Goal: Information Seeking & Learning: Learn about a topic

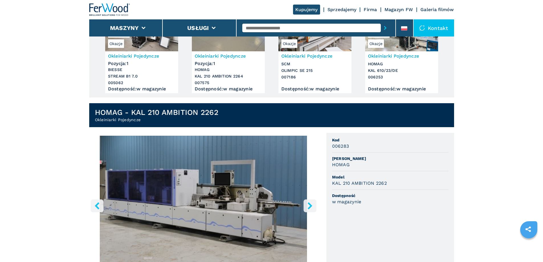
scroll to position [143, 0]
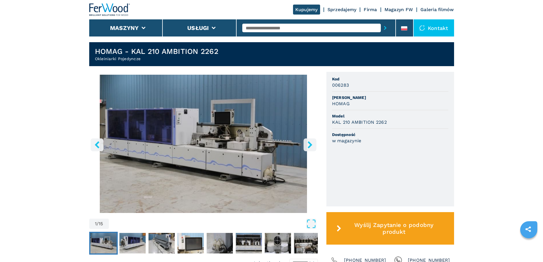
click at [216, 133] on img "Go to Slide 1" at bounding box center [203, 144] width 229 height 138
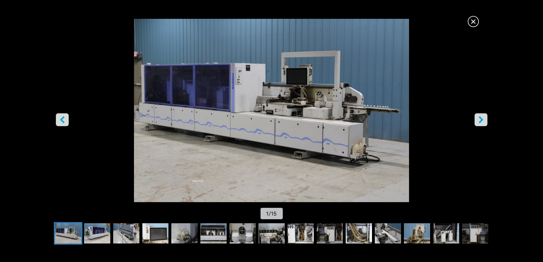
scroll to position [0, 0]
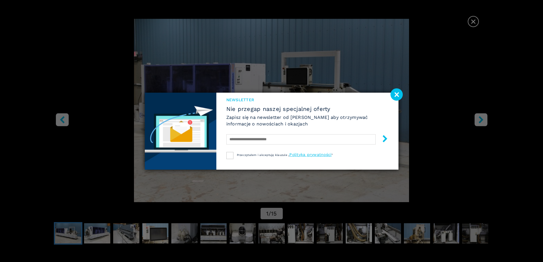
click at [399, 92] on image at bounding box center [397, 94] width 12 height 12
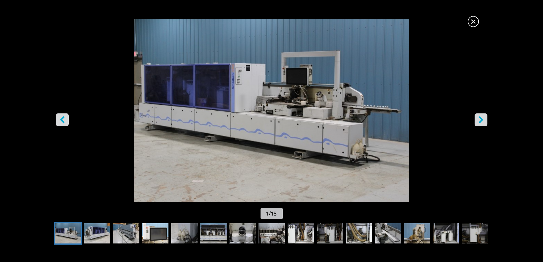
click at [479, 117] on icon "right-button" at bounding box center [481, 119] width 7 height 7
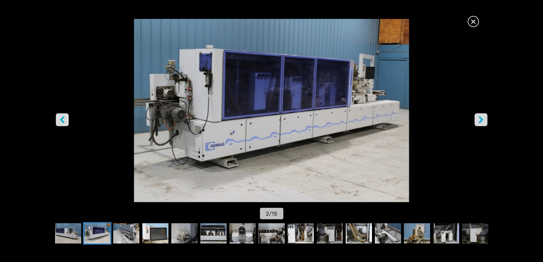
click at [480, 118] on icon "right-button" at bounding box center [481, 119] width 5 height 7
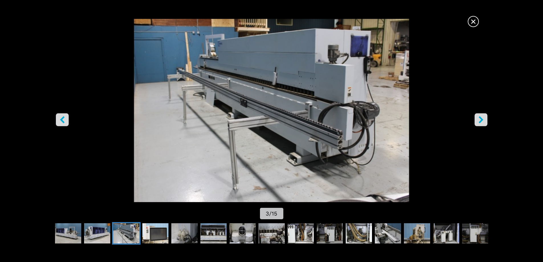
click at [480, 118] on icon "right-button" at bounding box center [481, 119] width 5 height 7
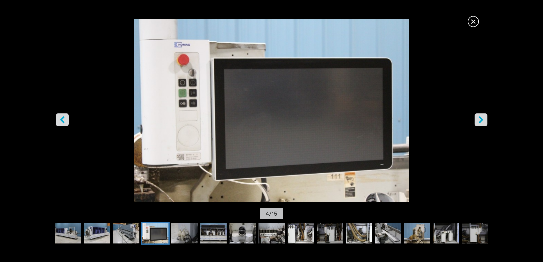
click at [480, 118] on icon "right-button" at bounding box center [481, 119] width 7 height 7
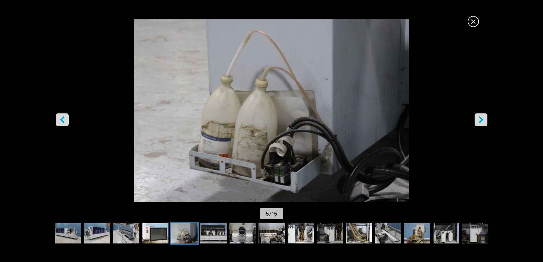
click at [480, 118] on icon "right-button" at bounding box center [481, 119] width 7 height 7
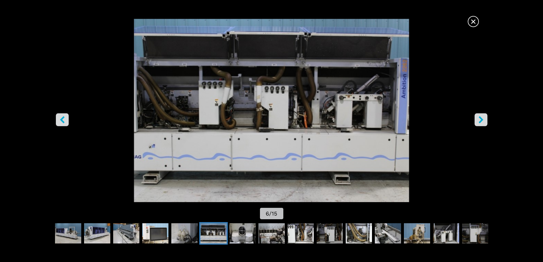
click at [480, 118] on icon "right-button" at bounding box center [481, 119] width 7 height 7
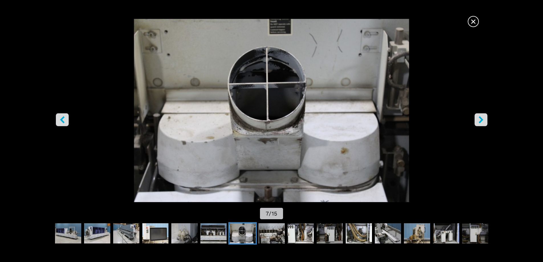
click at [480, 118] on icon "right-button" at bounding box center [481, 119] width 7 height 7
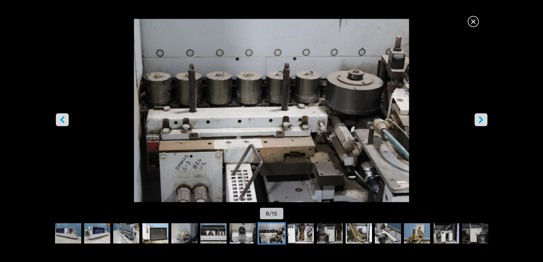
click at [480, 118] on icon "right-button" at bounding box center [481, 119] width 7 height 7
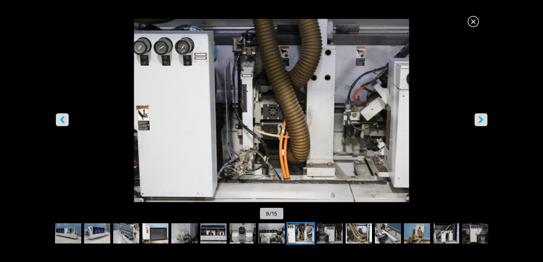
click at [480, 118] on icon "right-button" at bounding box center [481, 119] width 7 height 7
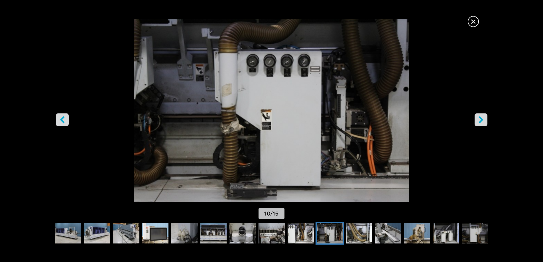
click at [480, 118] on icon "right-button" at bounding box center [481, 119] width 7 height 7
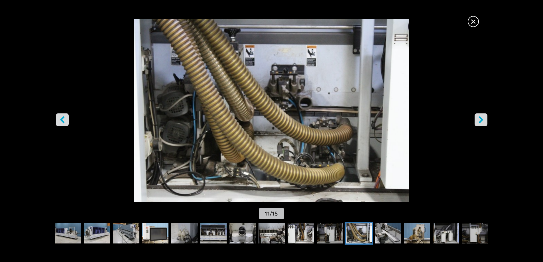
click at [480, 118] on icon "right-button" at bounding box center [481, 119] width 7 height 7
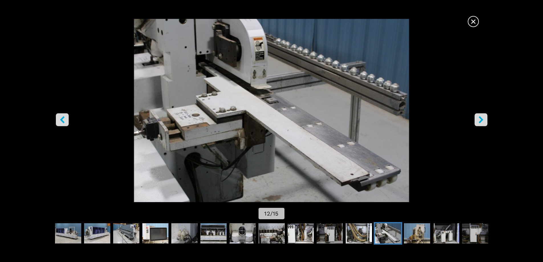
click at [479, 115] on button "right-button" at bounding box center [481, 119] width 13 height 13
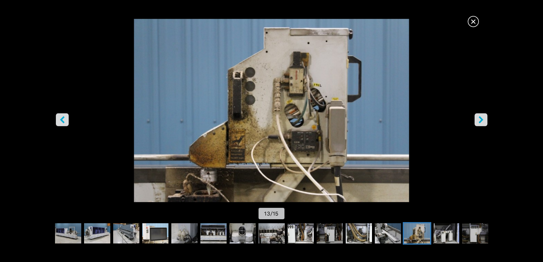
click at [479, 115] on button "right-button" at bounding box center [481, 119] width 13 height 13
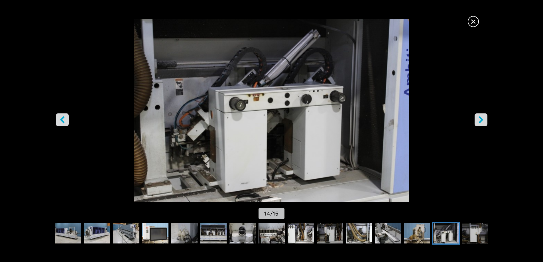
click at [479, 115] on button "right-button" at bounding box center [481, 119] width 13 height 13
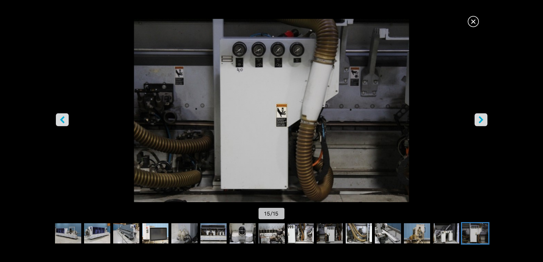
click at [479, 115] on button "right-button" at bounding box center [481, 119] width 13 height 13
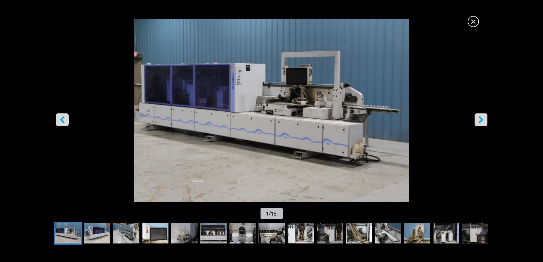
click at [479, 115] on button "right-button" at bounding box center [481, 119] width 13 height 13
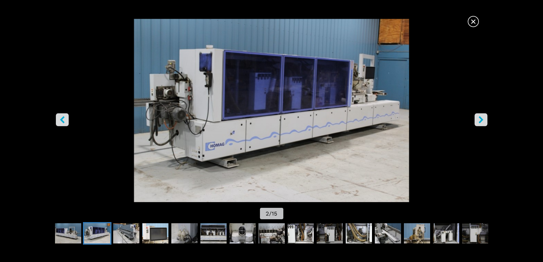
click at [478, 116] on button "right-button" at bounding box center [481, 119] width 13 height 13
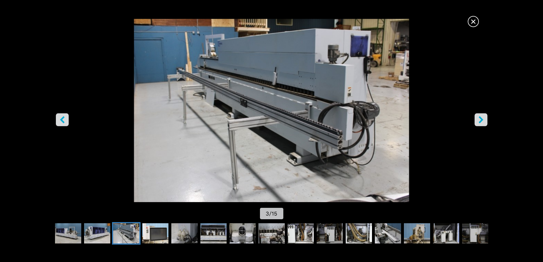
click at [478, 116] on button "right-button" at bounding box center [481, 119] width 13 height 13
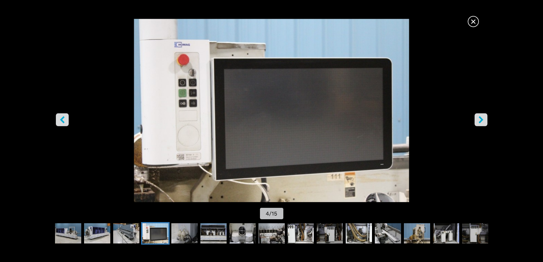
click at [478, 116] on button "right-button" at bounding box center [481, 119] width 13 height 13
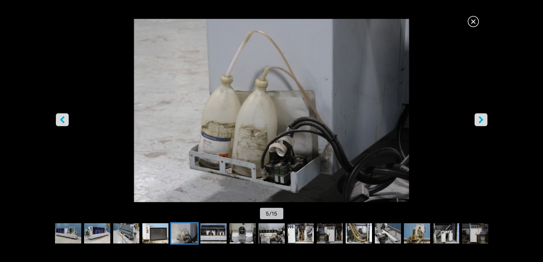
click at [471, 19] on span "×" at bounding box center [473, 20] width 10 height 10
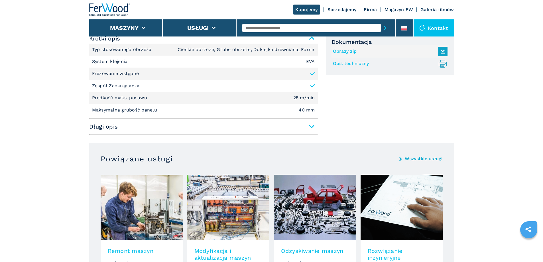
scroll to position [371, 0]
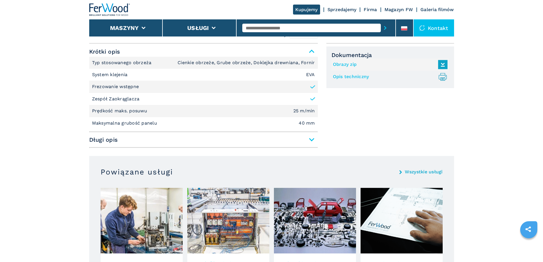
drag, startPoint x: 110, startPoint y: 140, endPoint x: 189, endPoint y: 151, distance: 80.4
click at [110, 140] on span "Długi opis" at bounding box center [203, 140] width 229 height 10
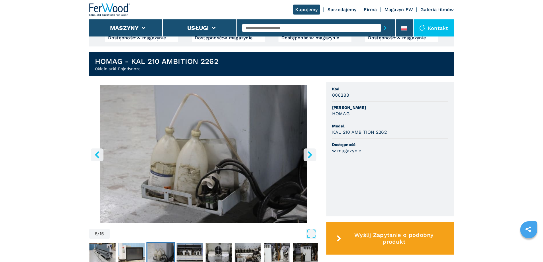
scroll to position [143, 0]
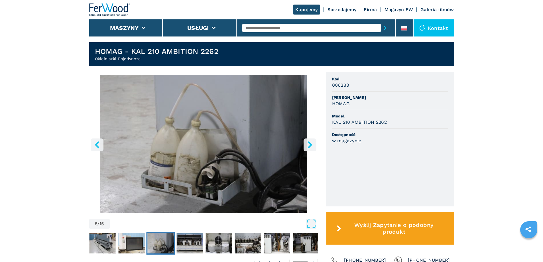
click at [99, 143] on icon "left-button" at bounding box center [97, 144] width 5 height 7
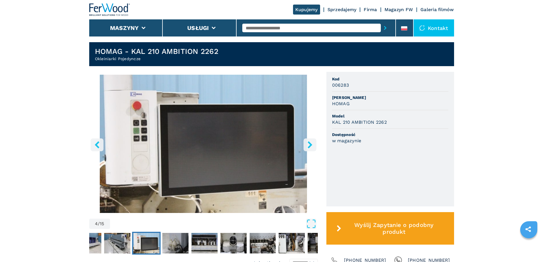
click at [98, 143] on icon "left-button" at bounding box center [97, 144] width 5 height 7
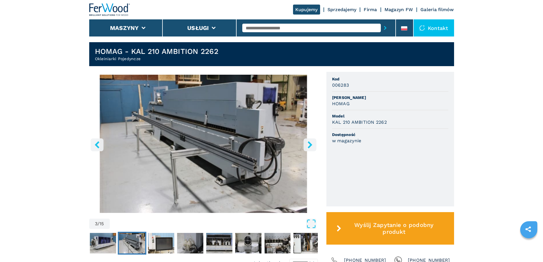
click at [97, 142] on icon "left-button" at bounding box center [97, 144] width 7 height 7
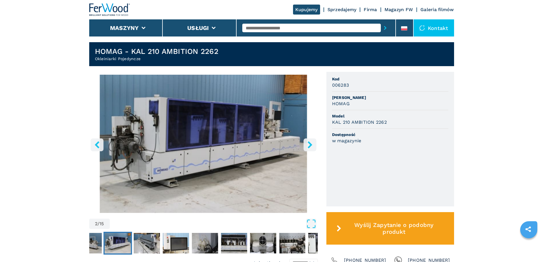
click at [97, 142] on icon "left-button" at bounding box center [97, 144] width 7 height 7
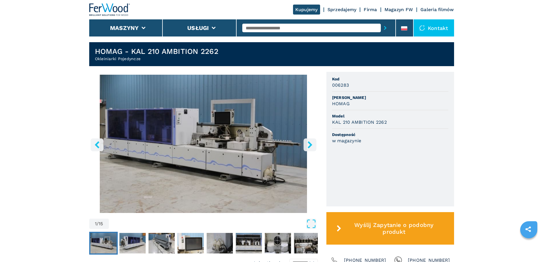
click at [97, 142] on icon "left-button" at bounding box center [97, 144] width 7 height 7
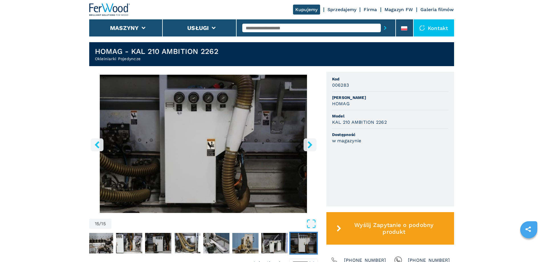
click at [97, 142] on icon "left-button" at bounding box center [97, 144] width 7 height 7
click at [99, 145] on icon "left-button" at bounding box center [97, 144] width 7 height 7
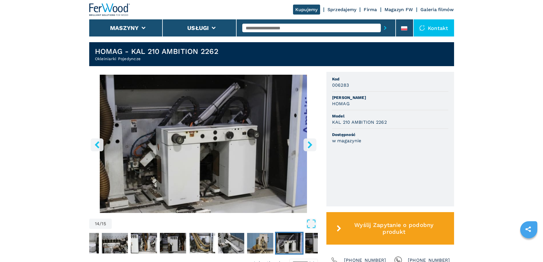
click at [99, 144] on icon "left-button" at bounding box center [97, 144] width 7 height 7
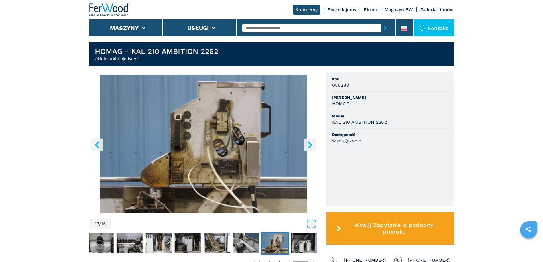
click at [99, 144] on icon "left-button" at bounding box center [97, 144] width 7 height 7
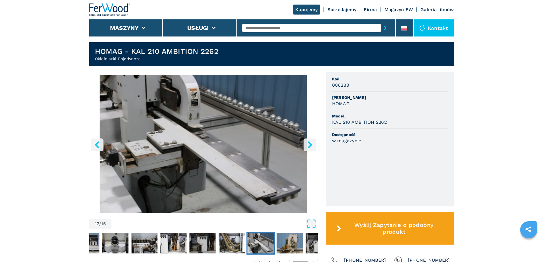
click at [98, 144] on icon "left-button" at bounding box center [97, 144] width 7 height 7
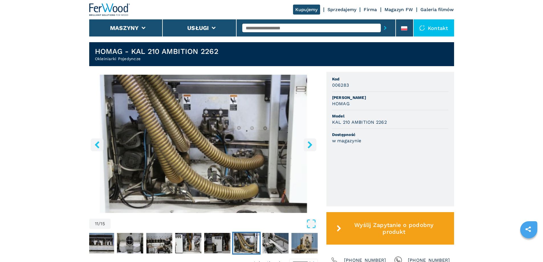
click at [98, 144] on icon "left-button" at bounding box center [97, 144] width 7 height 7
